Goal: Use online tool/utility: Use online tool/utility

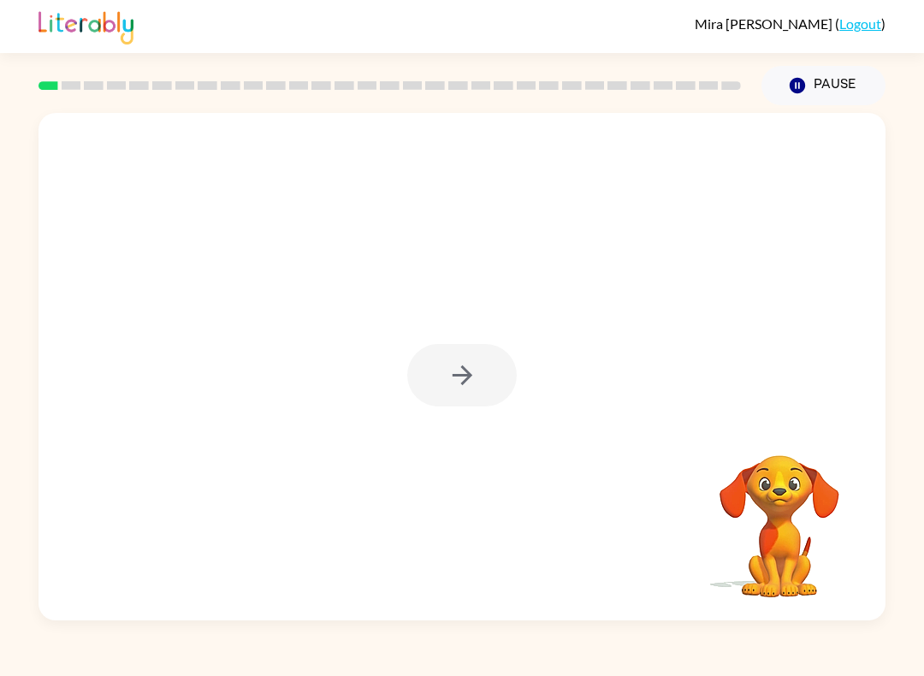
click at [456, 389] on div at bounding box center [461, 375] width 109 height 62
click at [435, 368] on button "button" at bounding box center [461, 375] width 109 height 62
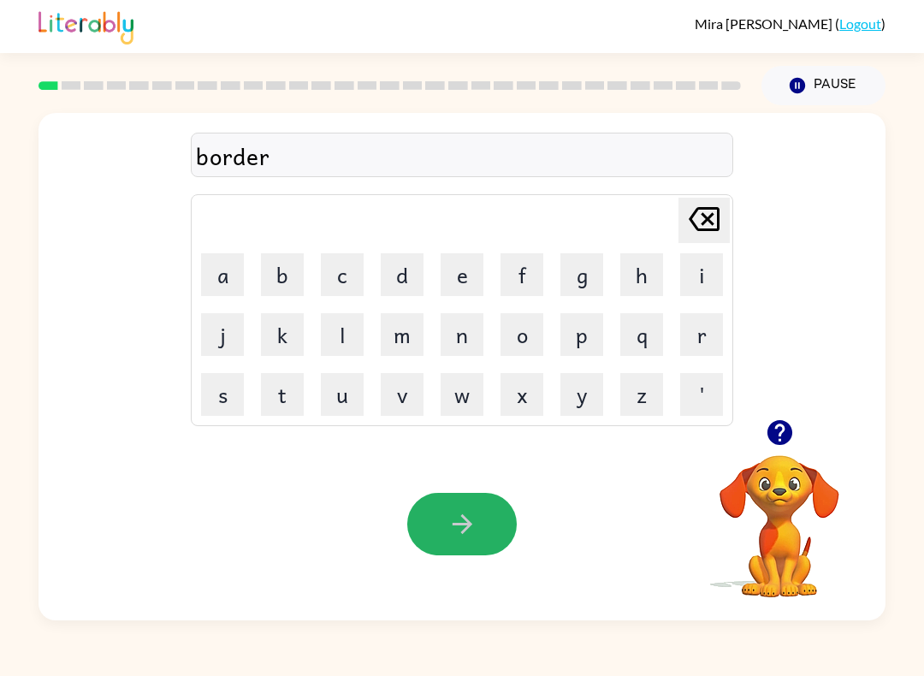
click at [477, 509] on button "button" at bounding box center [461, 524] width 109 height 62
click at [468, 520] on icon "button" at bounding box center [462, 524] width 30 height 30
click at [461, 533] on icon "button" at bounding box center [462, 524] width 20 height 20
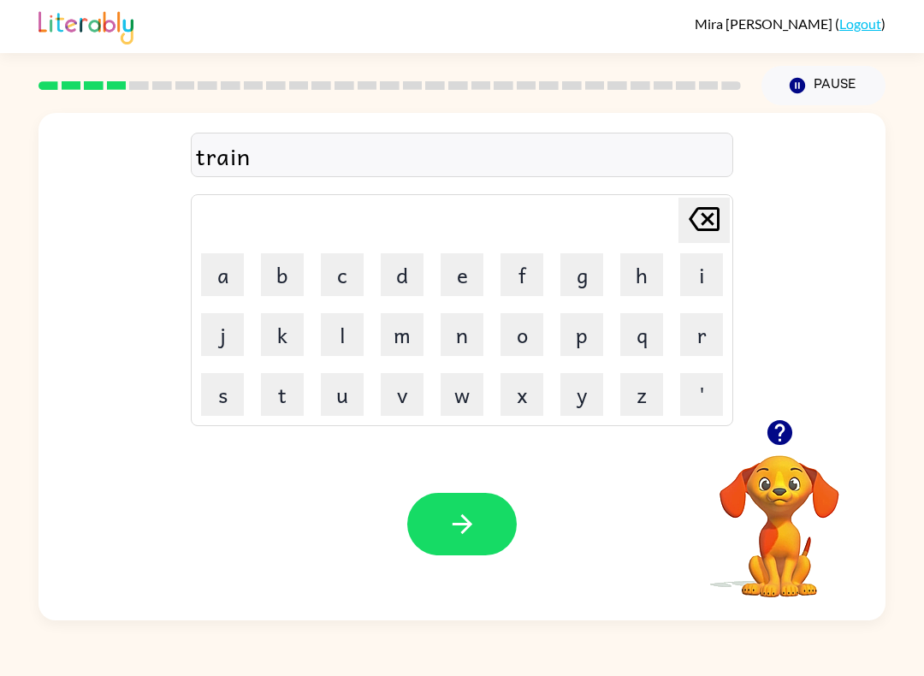
click at [469, 524] on icon "button" at bounding box center [462, 524] width 20 height 20
click at [465, 509] on button "button" at bounding box center [461, 524] width 109 height 62
click at [476, 532] on icon "button" at bounding box center [462, 524] width 30 height 30
click at [483, 528] on button "button" at bounding box center [461, 524] width 109 height 62
click at [470, 531] on icon "button" at bounding box center [462, 524] width 30 height 30
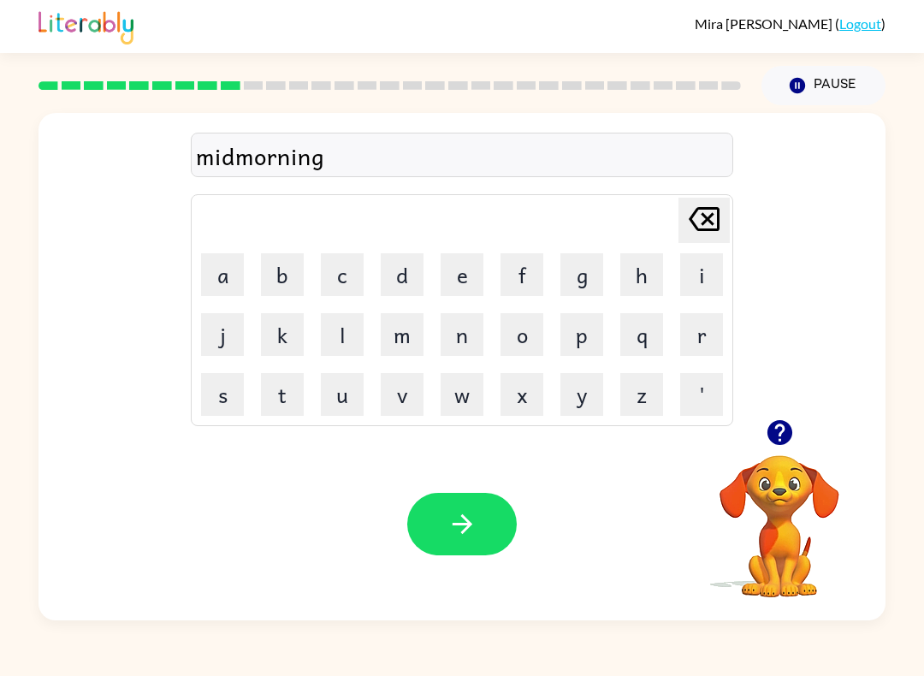
click at [441, 498] on button "button" at bounding box center [461, 524] width 109 height 62
click at [458, 504] on button "button" at bounding box center [461, 524] width 109 height 62
click at [484, 514] on button "button" at bounding box center [461, 524] width 109 height 62
click at [477, 498] on button "button" at bounding box center [461, 524] width 109 height 62
click at [453, 531] on icon "button" at bounding box center [462, 524] width 30 height 30
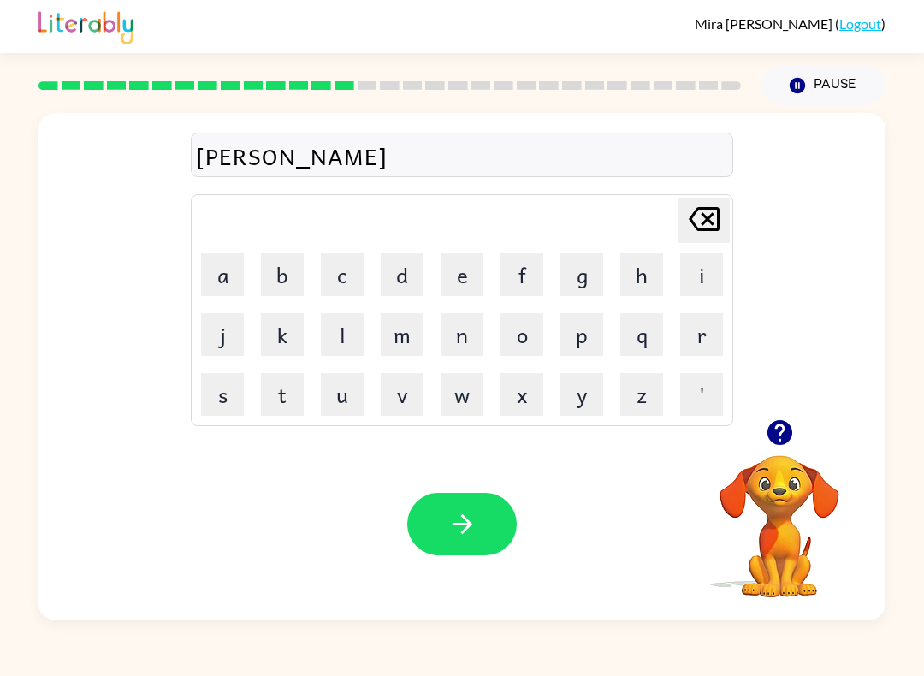
click at [482, 527] on button "button" at bounding box center [461, 524] width 109 height 62
click at [497, 530] on button "button" at bounding box center [461, 524] width 109 height 62
click at [467, 499] on button "button" at bounding box center [461, 524] width 109 height 62
click at [480, 535] on button "button" at bounding box center [461, 524] width 109 height 62
click at [494, 529] on button "button" at bounding box center [461, 524] width 109 height 62
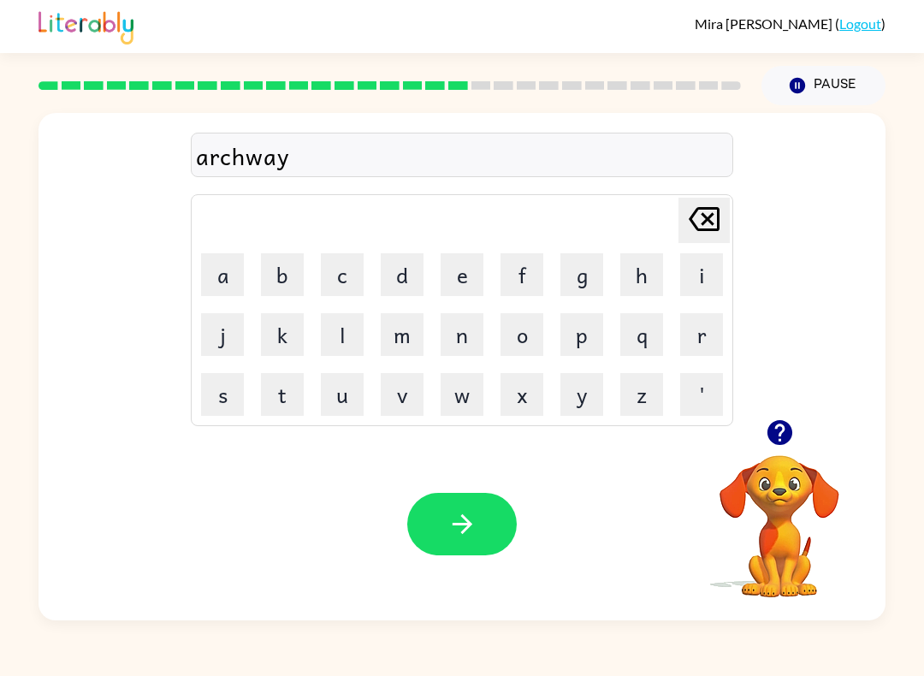
click at [482, 523] on button "button" at bounding box center [461, 524] width 109 height 62
click at [459, 519] on icon "button" at bounding box center [462, 524] width 30 height 30
click at [476, 535] on icon "button" at bounding box center [462, 524] width 30 height 30
click at [486, 518] on button "button" at bounding box center [461, 524] width 109 height 62
click at [457, 490] on div "Your browser must support playing .mp4 files to use Literably. Please try using…" at bounding box center [461, 524] width 847 height 192
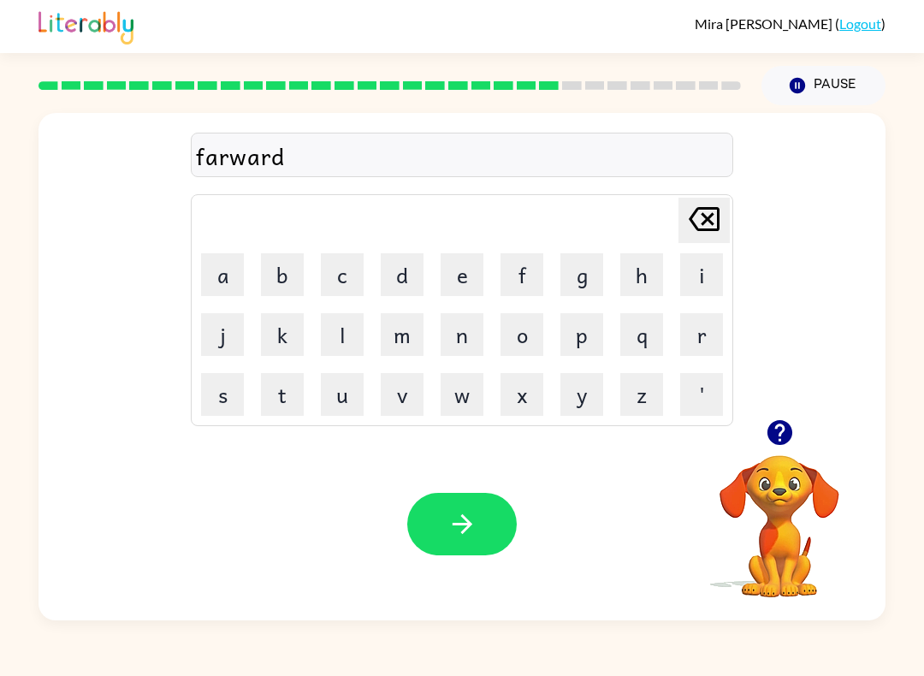
click at [471, 527] on icon "button" at bounding box center [462, 524] width 30 height 30
click at [481, 510] on button "button" at bounding box center [461, 524] width 109 height 62
click at [472, 518] on icon "button" at bounding box center [462, 524] width 30 height 30
click at [476, 538] on icon "button" at bounding box center [462, 524] width 30 height 30
click at [495, 541] on button "button" at bounding box center [461, 524] width 109 height 62
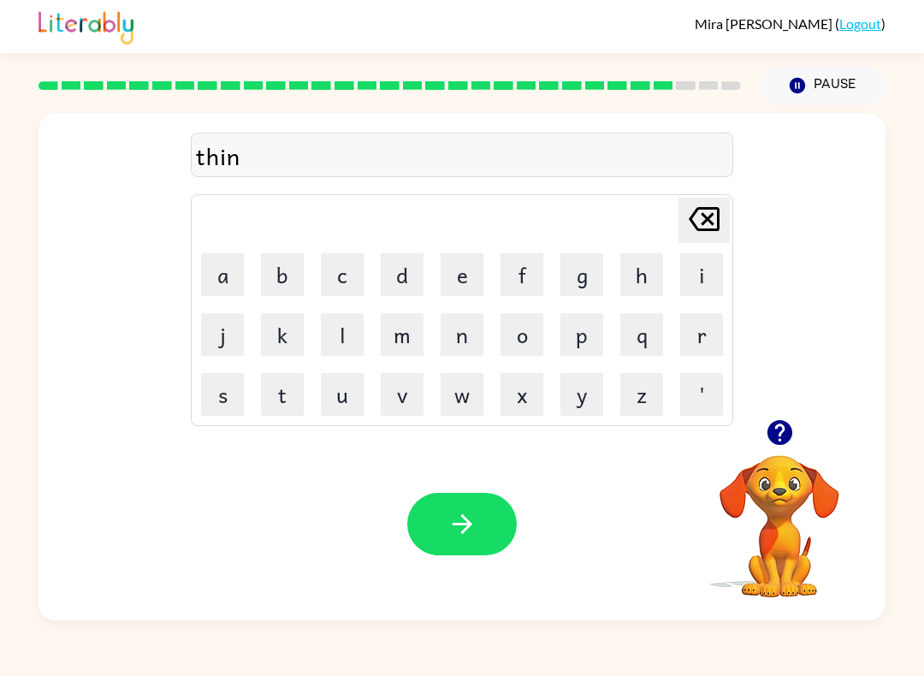
click at [476, 516] on icon "button" at bounding box center [462, 524] width 30 height 30
click at [478, 523] on button "button" at bounding box center [461, 524] width 109 height 62
click at [479, 529] on button "button" at bounding box center [461, 524] width 109 height 62
